Goal: Task Accomplishment & Management: Use online tool/utility

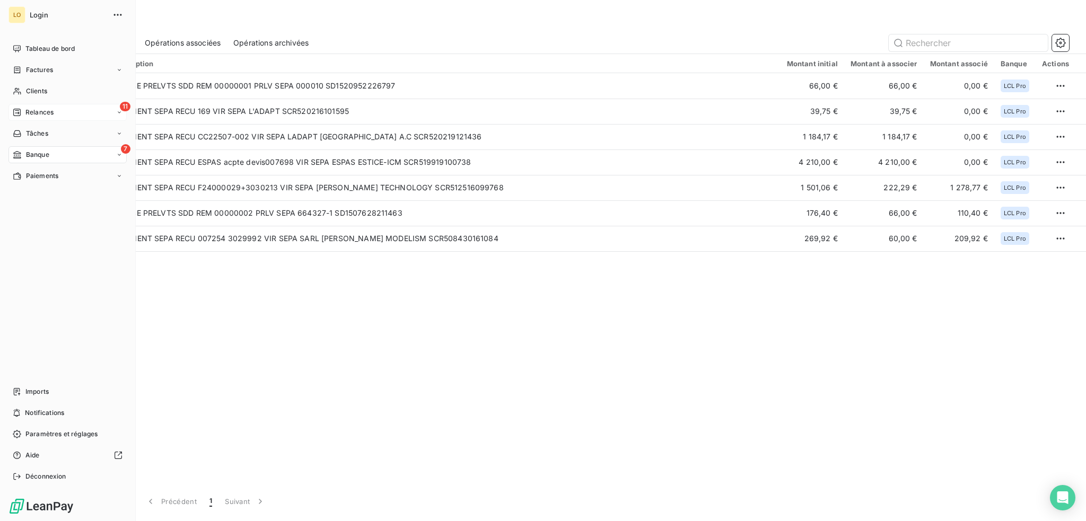
click at [51, 112] on span "Relances" at bounding box center [39, 113] width 28 height 10
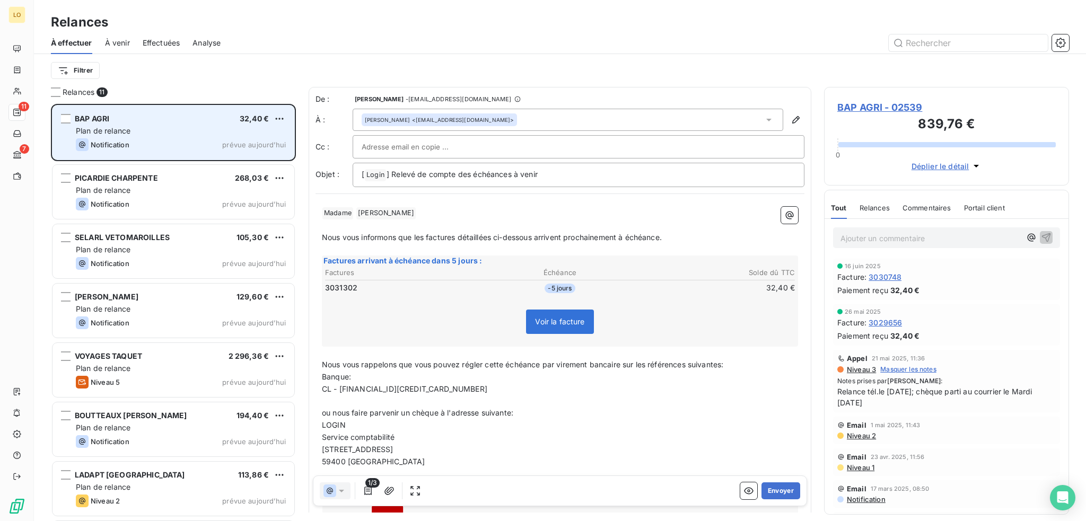
scroll to position [409, 237]
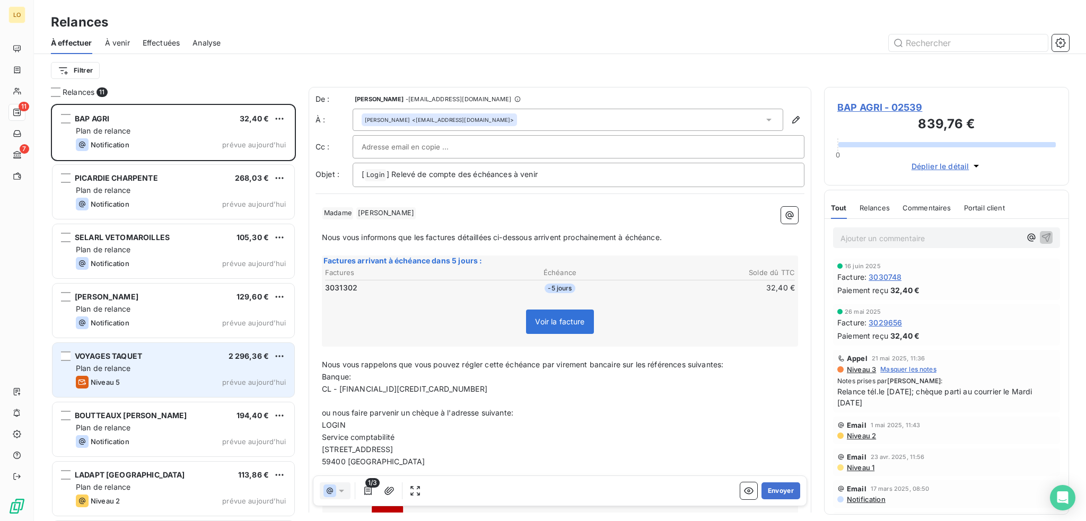
click at [128, 363] on div "Plan de relance" at bounding box center [181, 368] width 210 height 11
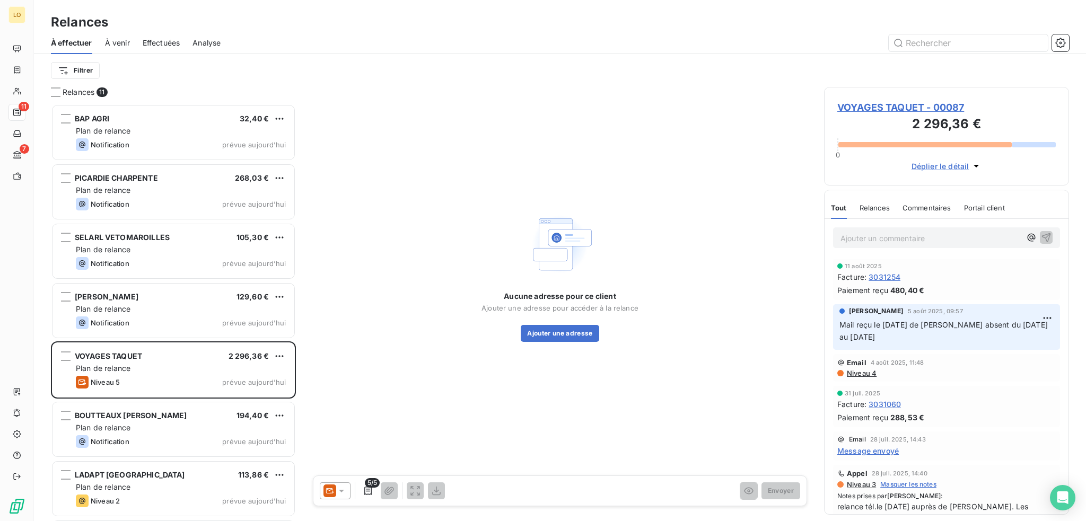
click at [902, 107] on span "VOYAGES TAQUET - 00087" at bounding box center [946, 107] width 218 height 14
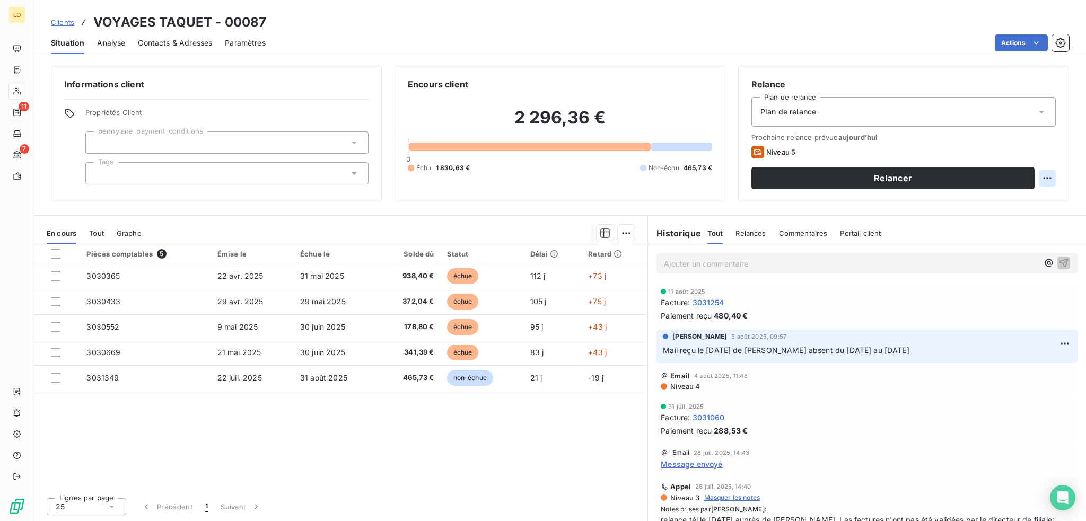
click at [1048, 174] on html "LO 11 7 Clients VOYAGES TAQUET - 00087 Situation Analyse Contacts & Adresses Pa…" at bounding box center [543, 260] width 1086 height 521
click at [1014, 199] on div "Replanifier cette action" at bounding box center [1003, 201] width 95 height 17
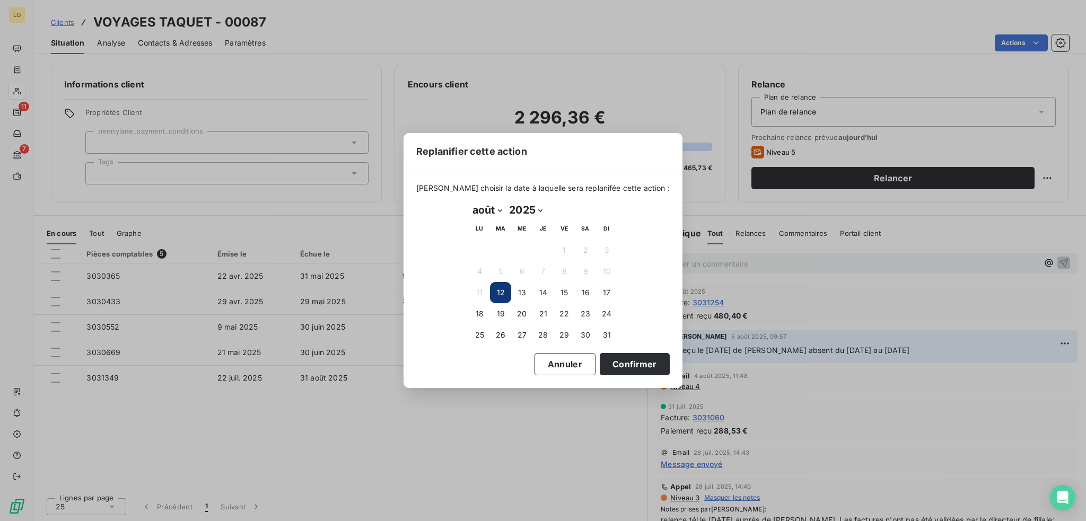
click at [499, 209] on select "janvier février mars avril mai juin juillet août septembre octobre novembre déc…" at bounding box center [487, 210] width 37 height 17
select select "8"
click at [469, 202] on select "janvier février mars avril mai juin juillet août septembre octobre novembre déc…" at bounding box center [487, 210] width 37 height 17
click at [566, 247] on button "5" at bounding box center [564, 250] width 21 height 21
click at [616, 358] on button "Confirmer" at bounding box center [635, 364] width 70 height 22
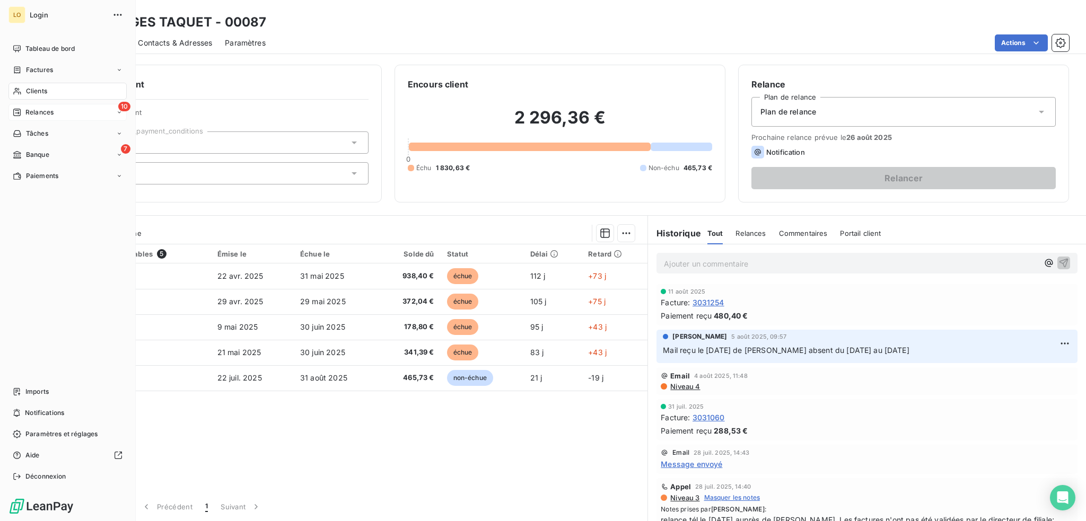
click at [41, 109] on span "Relances" at bounding box center [39, 113] width 28 height 10
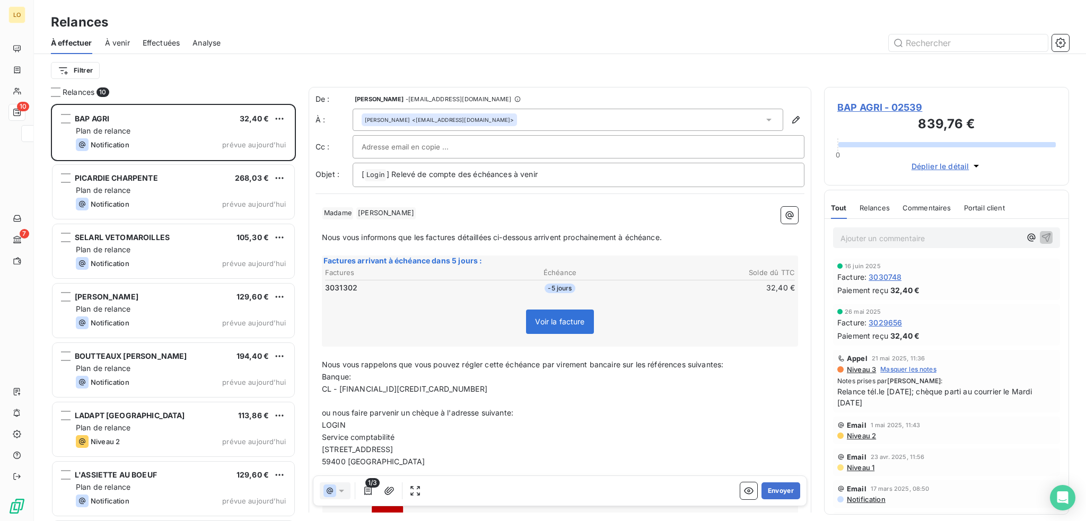
scroll to position [409, 237]
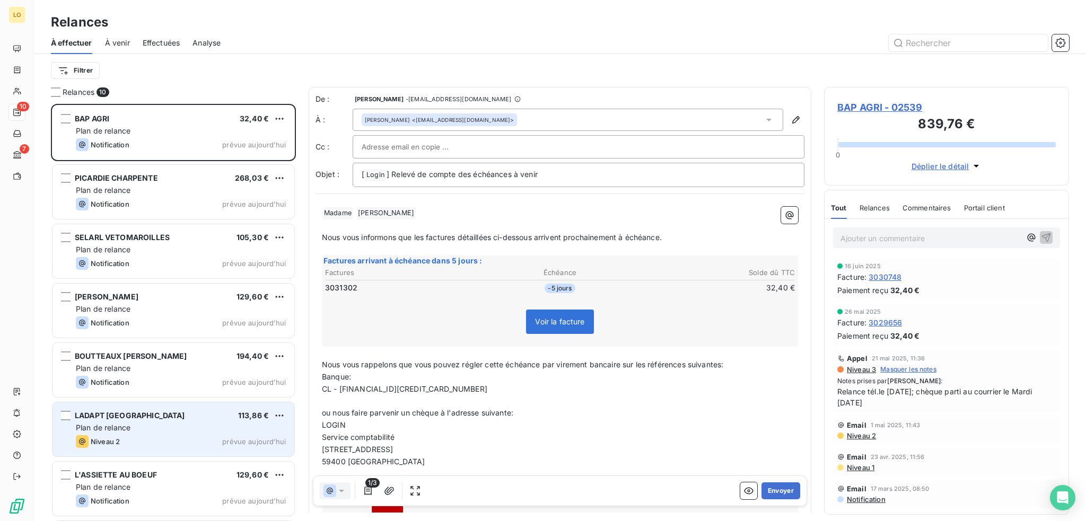
click at [148, 421] on div "LADAPT [GEOGRAPHIC_DATA] 113,86 € Plan de relance Niveau 2 prévue aujourd’hui" at bounding box center [174, 430] width 242 height 54
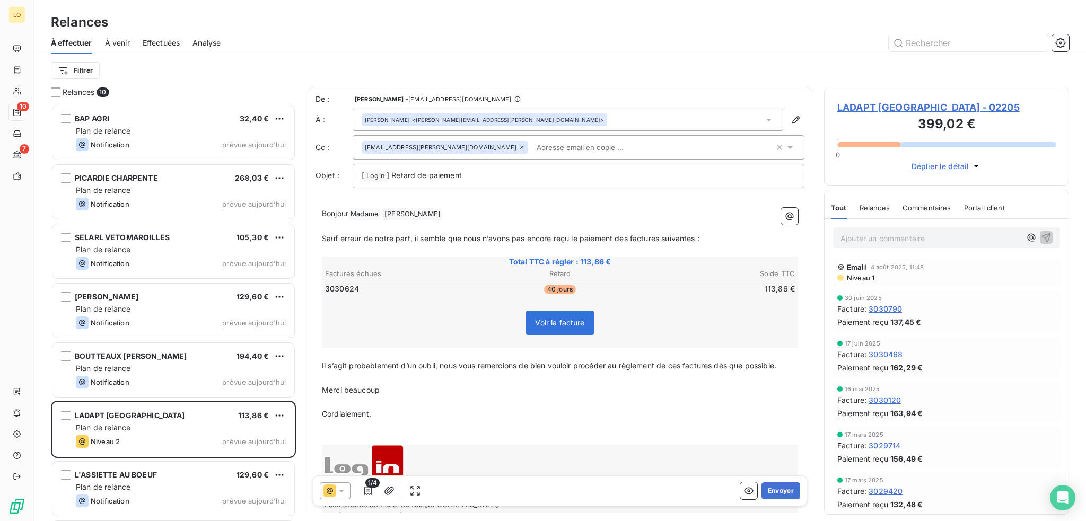
click at [887, 107] on span "LADAPT [GEOGRAPHIC_DATA] - 02205" at bounding box center [946, 107] width 218 height 14
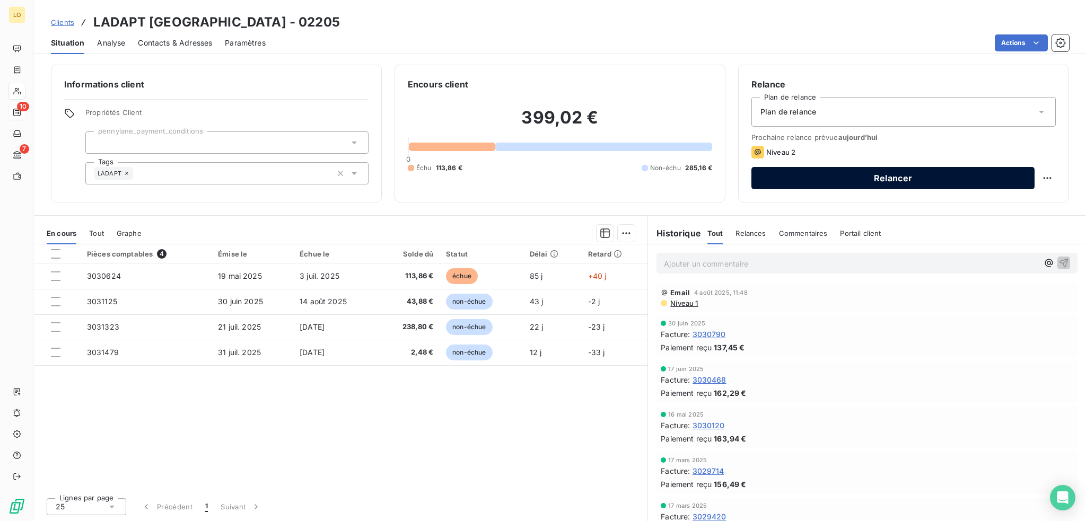
click at [979, 182] on button "Relancer" at bounding box center [892, 178] width 283 height 22
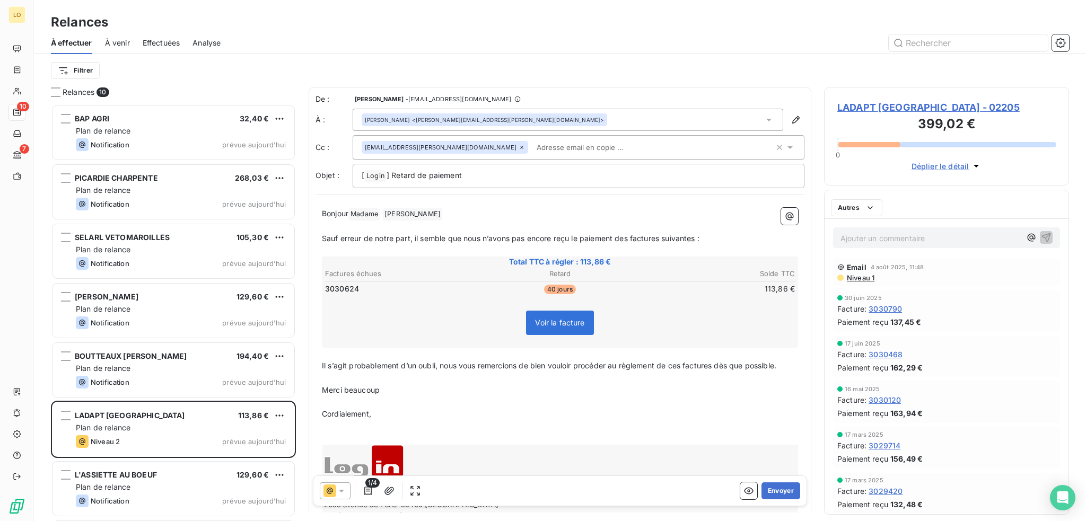
scroll to position [409, 237]
click at [341, 495] on icon at bounding box center [341, 491] width 11 height 11
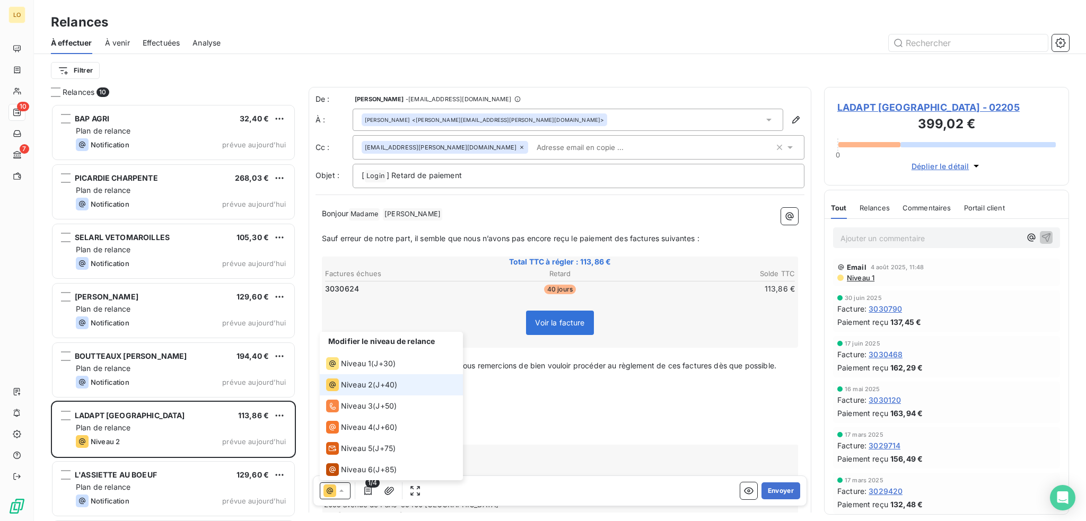
click at [361, 386] on span "Niveau 2" at bounding box center [357, 385] width 32 height 11
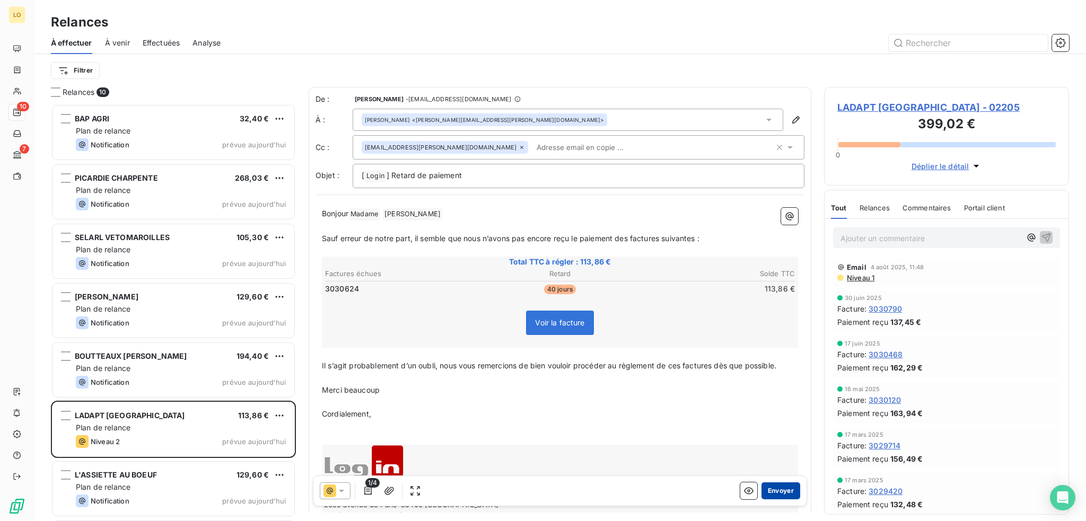
click at [780, 490] on button "Envoyer" at bounding box center [781, 491] width 39 height 17
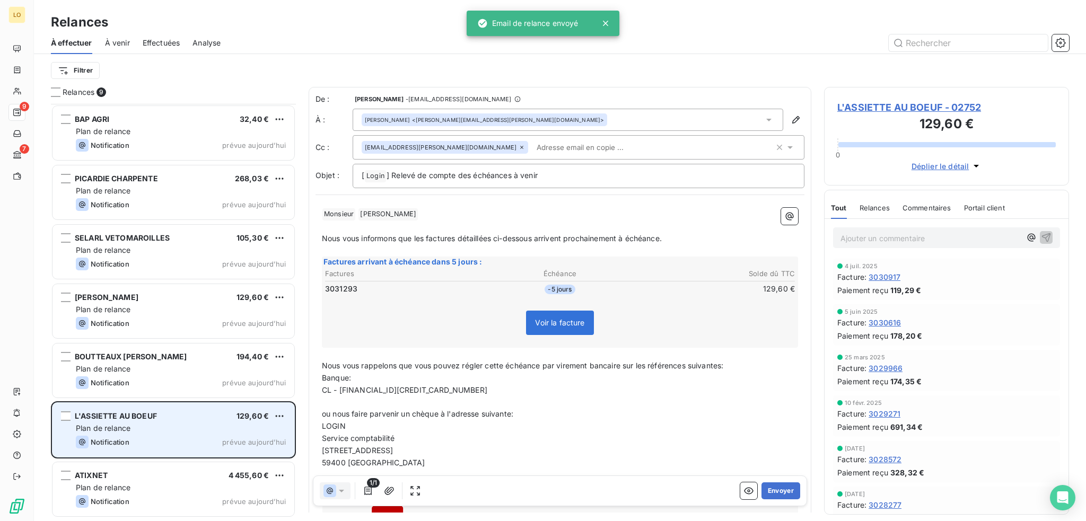
scroll to position [117, 0]
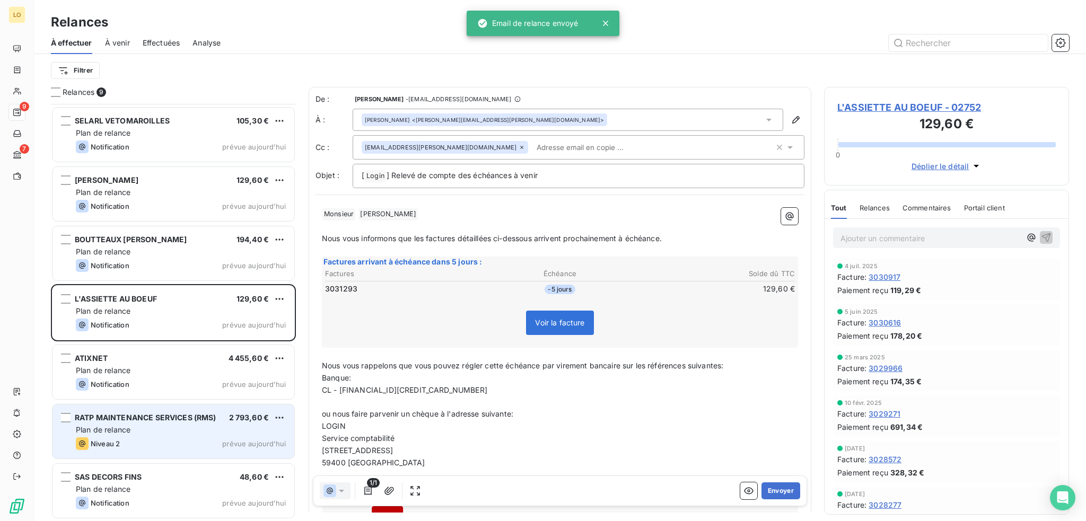
click at [162, 436] on div "RATP MAINTENANCE SERVICES (RMS) 2 793,60 € Plan de relance Niveau 2 prévue aujo…" at bounding box center [174, 432] width 242 height 54
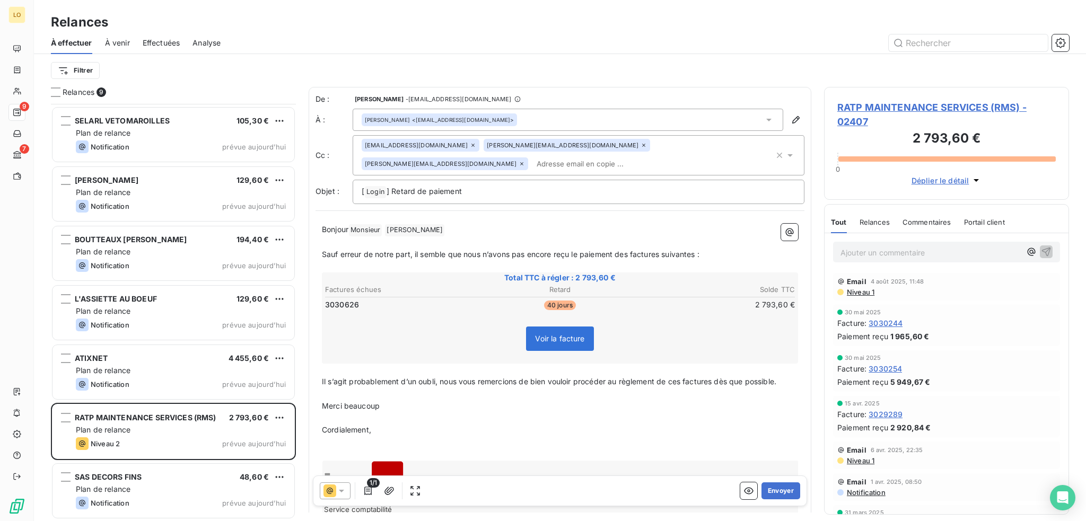
click at [916, 103] on span "RATP MAINTENANCE SERVICES (RMS) - 02407" at bounding box center [946, 114] width 218 height 29
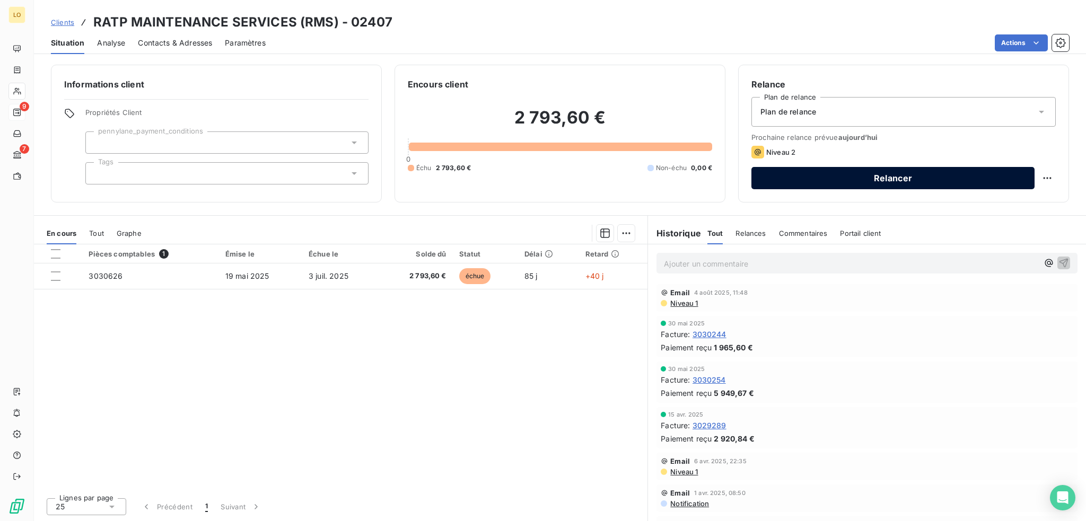
click at [851, 173] on button "Relancer" at bounding box center [892, 178] width 283 height 22
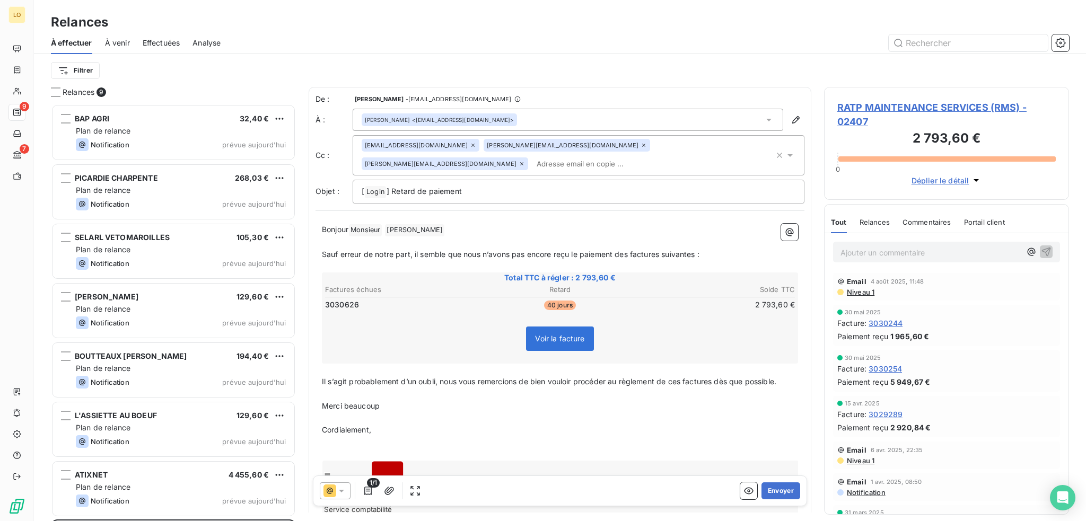
scroll to position [409, 237]
click at [339, 488] on icon at bounding box center [341, 491] width 11 height 11
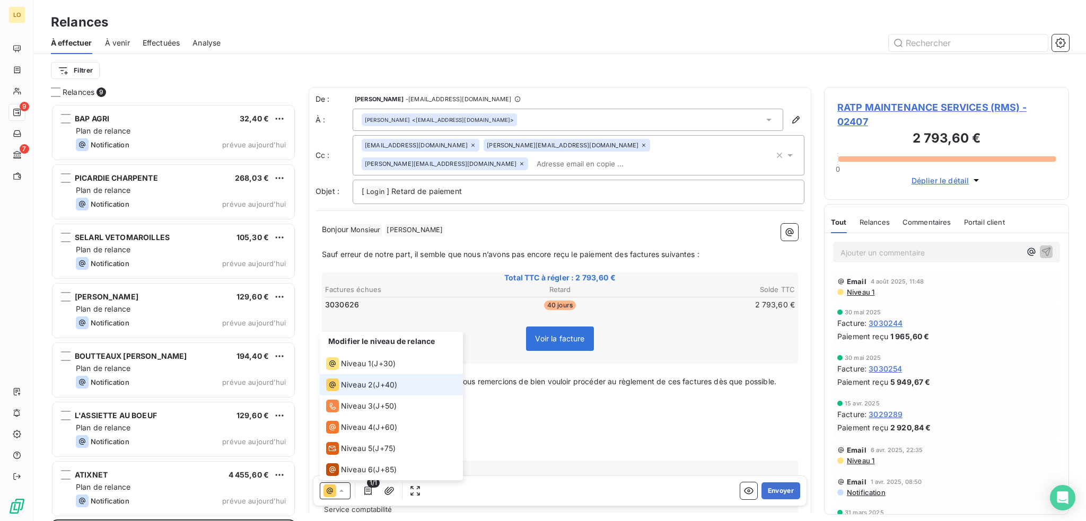
click at [347, 384] on span "Niveau 2" at bounding box center [357, 385] width 32 height 11
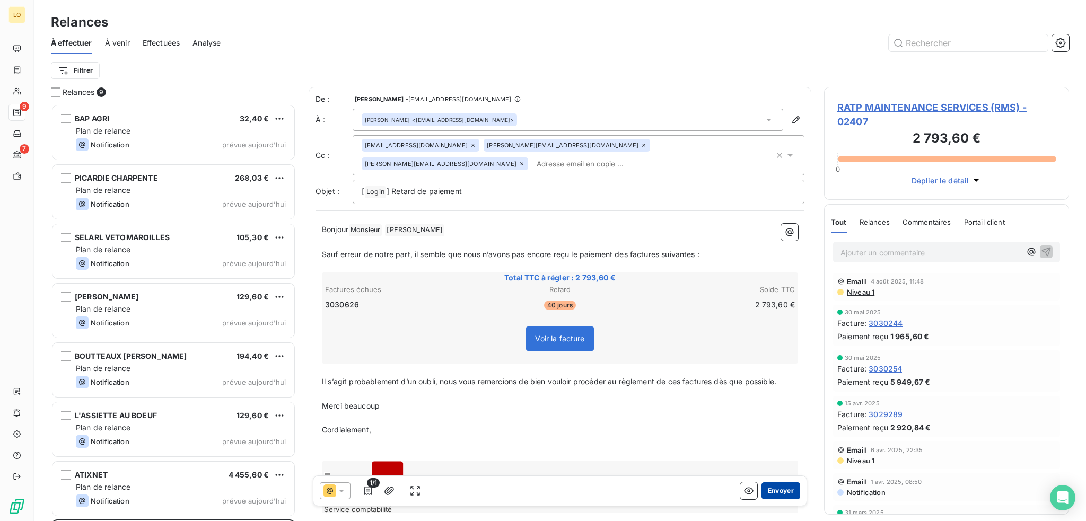
click at [774, 491] on button "Envoyer" at bounding box center [781, 491] width 39 height 17
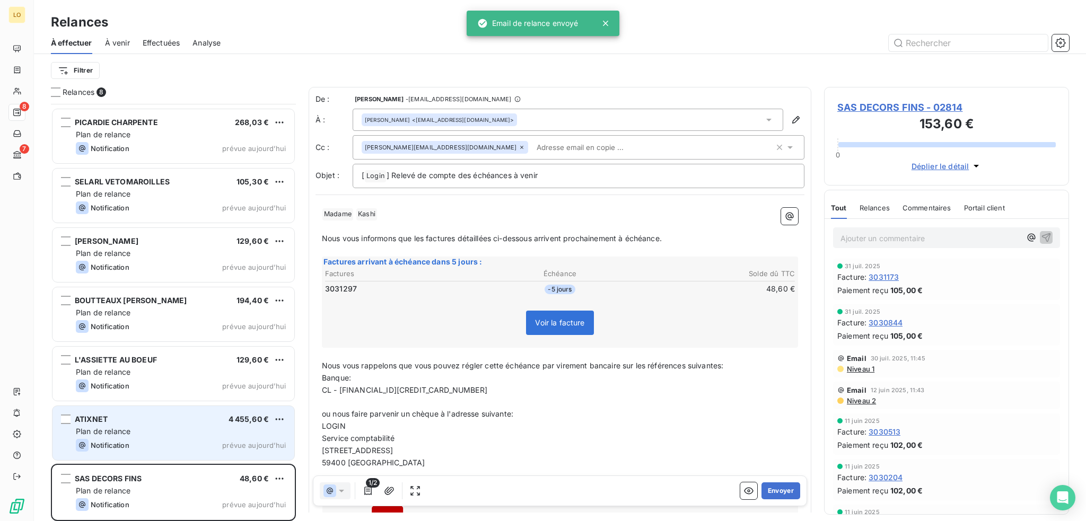
scroll to position [58, 0]
